Goal: Transaction & Acquisition: Purchase product/service

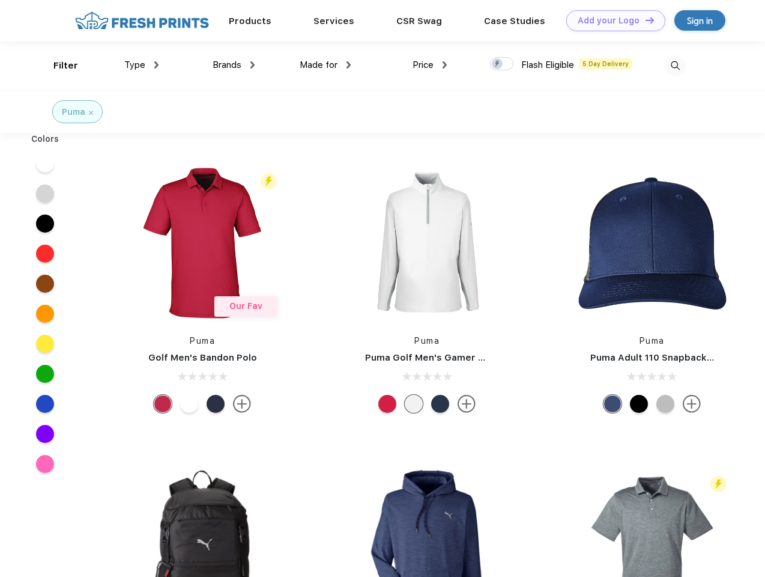
click at [611, 20] on link "Add your Logo Design Tool" at bounding box center [615, 20] width 99 height 21
click at [0, 0] on div "Design Tool" at bounding box center [0, 0] width 0 height 0
click at [644, 20] on link "Add your Logo Design Tool" at bounding box center [615, 20] width 99 height 21
click at [58, 65] on div "Filter" at bounding box center [65, 66] width 25 height 14
click at [142, 65] on span "Type" at bounding box center [134, 64] width 21 height 11
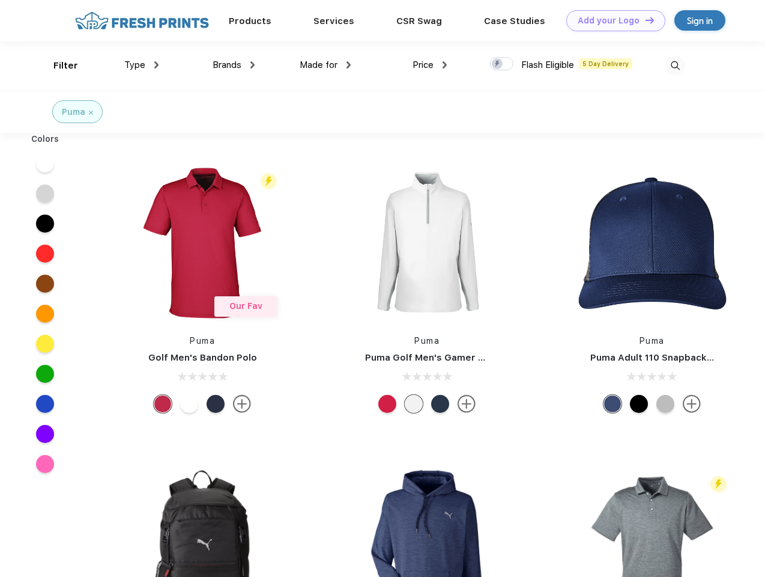
click at [234, 65] on span "Brands" at bounding box center [227, 64] width 29 height 11
click at [325, 65] on span "Made for" at bounding box center [319, 64] width 38 height 11
click at [430, 65] on span "Price" at bounding box center [423, 64] width 21 height 11
click at [502, 64] on div at bounding box center [501, 63] width 23 height 13
click at [498, 64] on input "checkbox" at bounding box center [494, 60] width 8 height 8
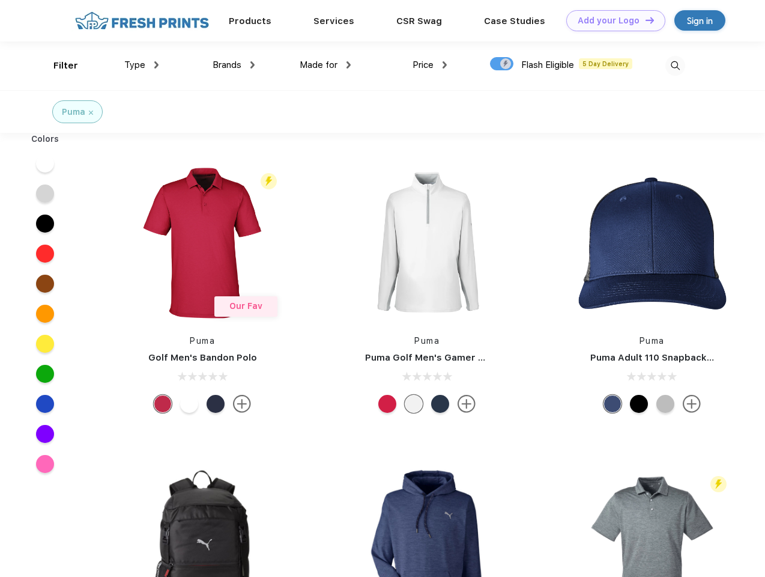
click at [675, 65] on img at bounding box center [675, 66] width 20 height 20
